Goal: Find specific page/section: Find specific page/section

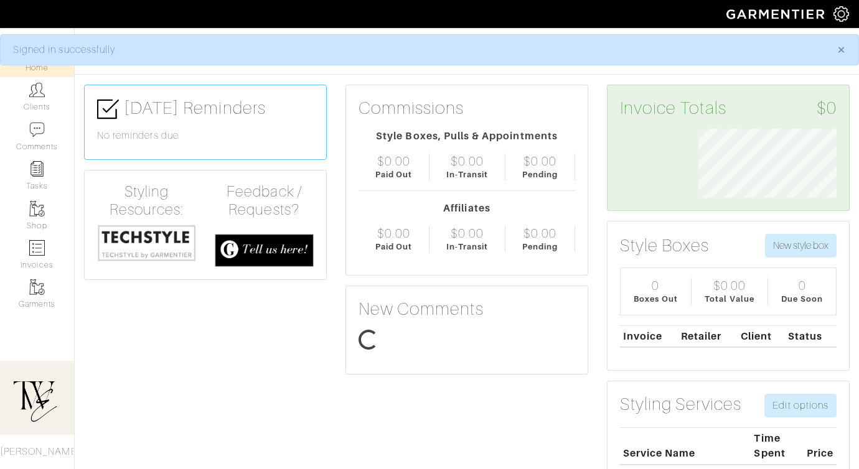
scroll to position [69, 157]
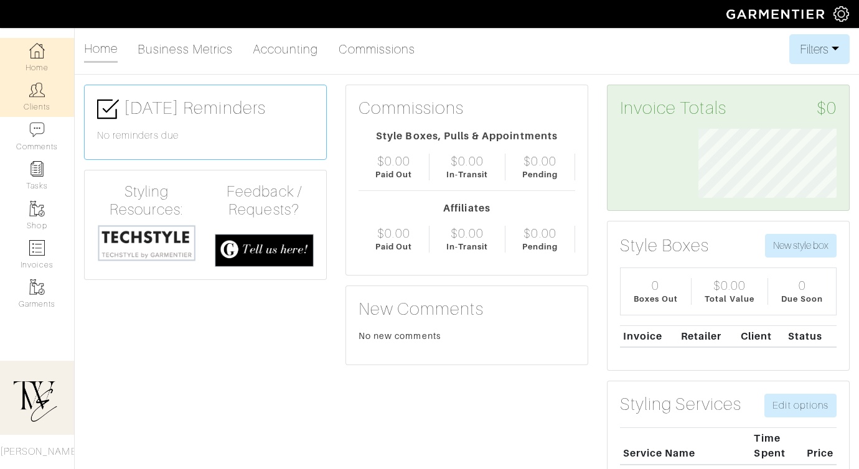
click at [39, 111] on link "Clients" at bounding box center [37, 96] width 74 height 39
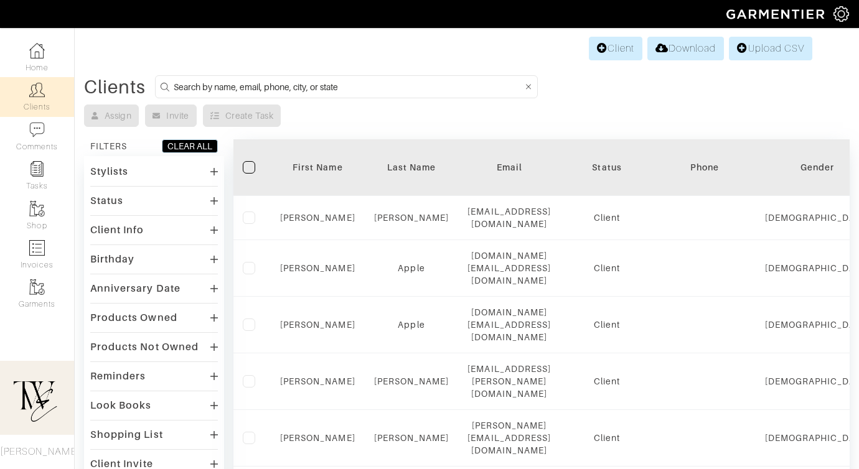
click at [312, 162] on div "First Name" at bounding box center [317, 167] width 75 height 12
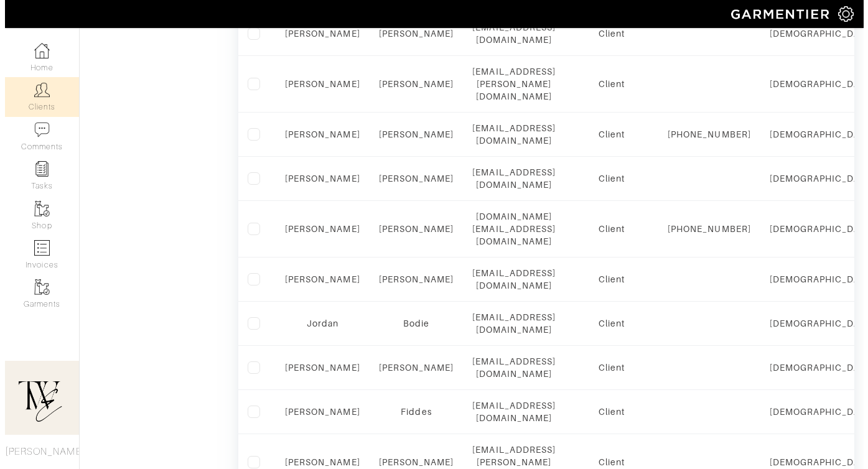
scroll to position [585, 0]
